Goal: Task Accomplishment & Management: Manage account settings

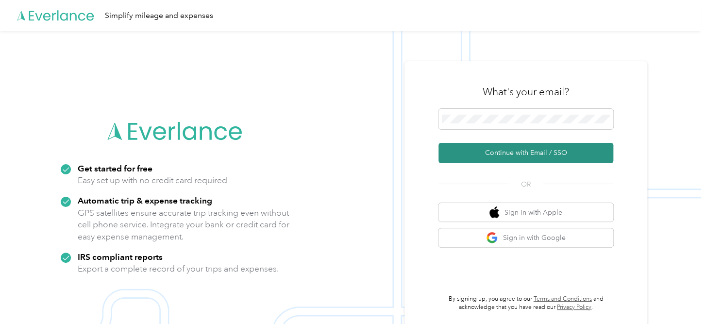
click at [511, 150] on button "Continue with Email / SSO" at bounding box center [526, 153] width 175 height 20
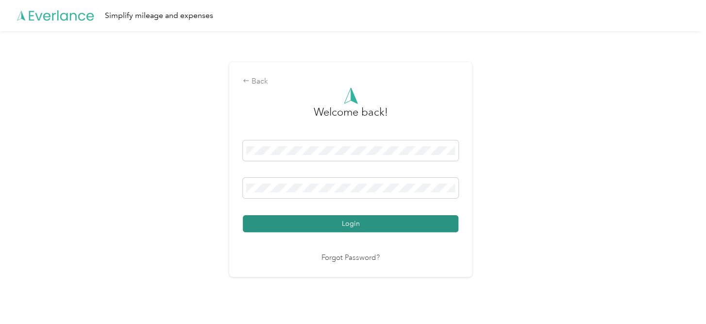
click at [365, 221] on button "Login" at bounding box center [351, 223] width 216 height 17
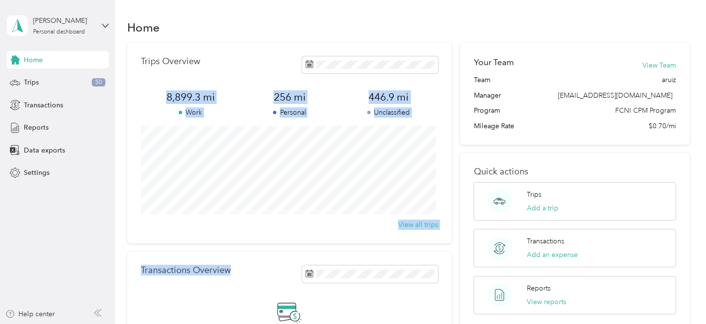
drag, startPoint x: 365, startPoint y: 221, endPoint x: 449, endPoint y: 46, distance: 194.0
click at [449, 46] on div "Trips Overview 8,899.3 mi Work 256 mi Personal 446.9 mi Unclassified View all t…" at bounding box center [289, 218] width 325 height 351
click at [76, 85] on div "Trips 50" at bounding box center [58, 82] width 102 height 17
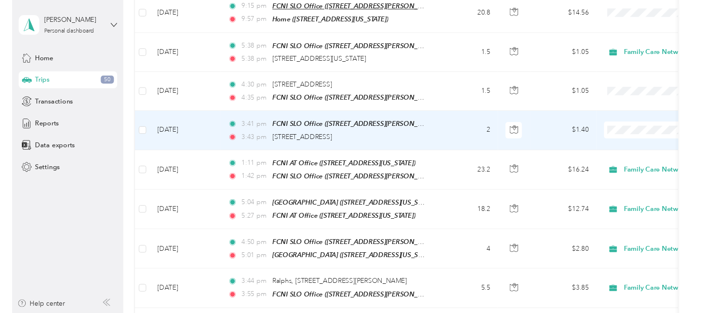
scroll to position [253, 0]
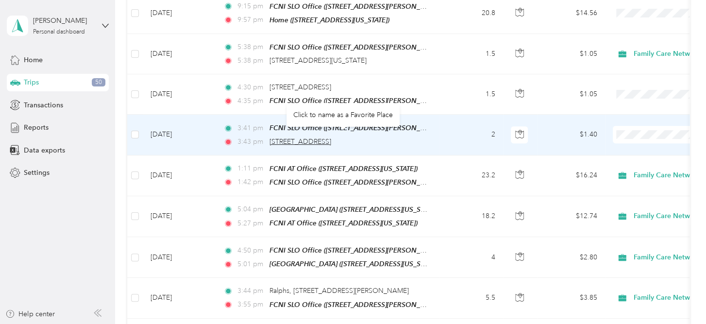
click at [281, 137] on span "[STREET_ADDRESS]" at bounding box center [301, 141] width 62 height 8
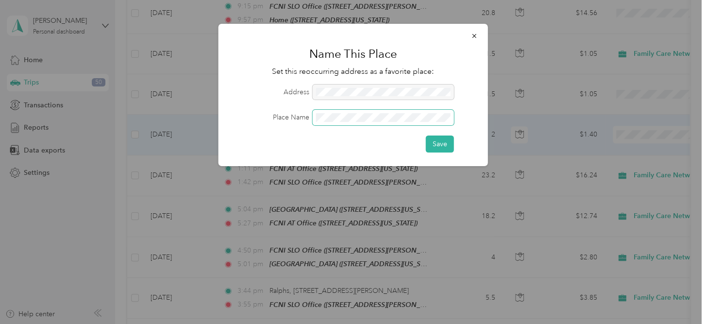
click at [337, 122] on span at bounding box center [383, 118] width 141 height 16
click at [446, 148] on button "Save" at bounding box center [440, 144] width 28 height 17
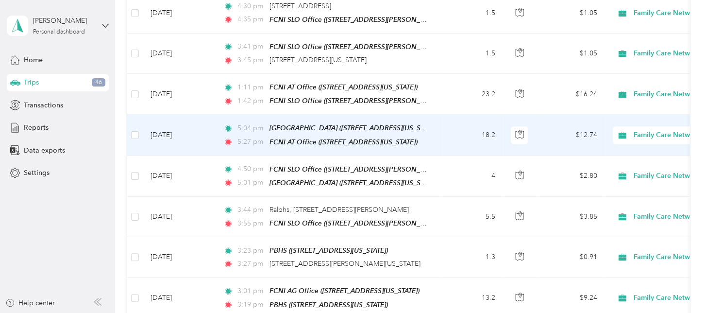
scroll to position [0, 0]
